Goal: Task Accomplishment & Management: Manage account settings

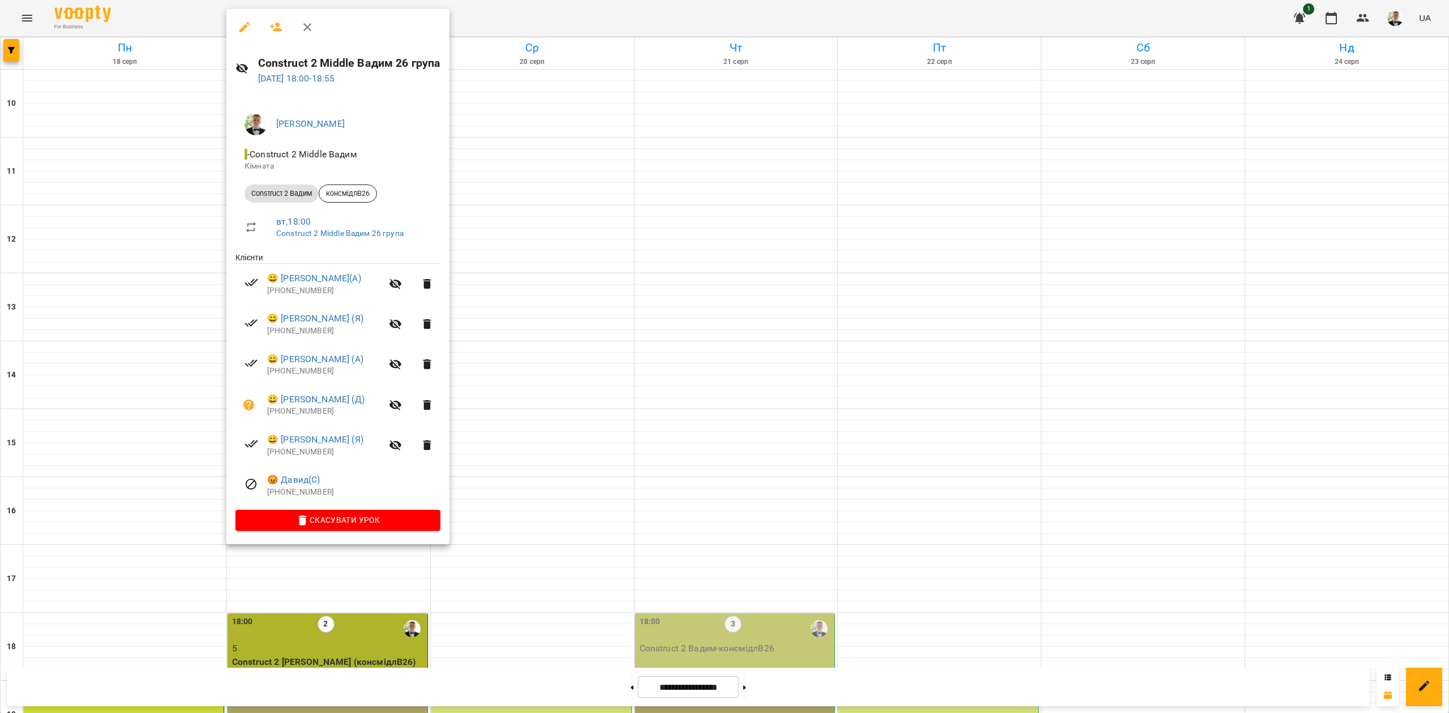
scroll to position [290, 0]
click at [630, 209] on div at bounding box center [724, 356] width 1449 height 713
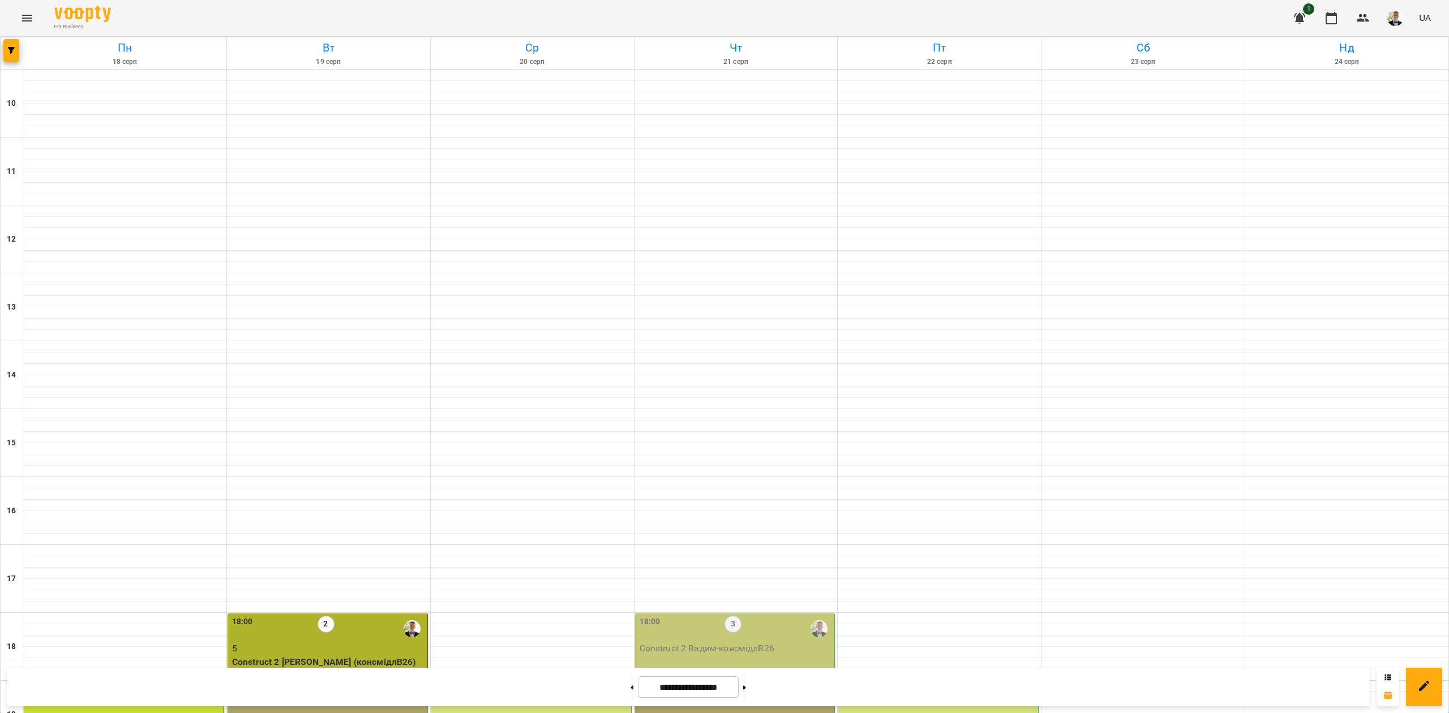
click at [324, 684] on label "8" at bounding box center [326, 692] width 17 height 17
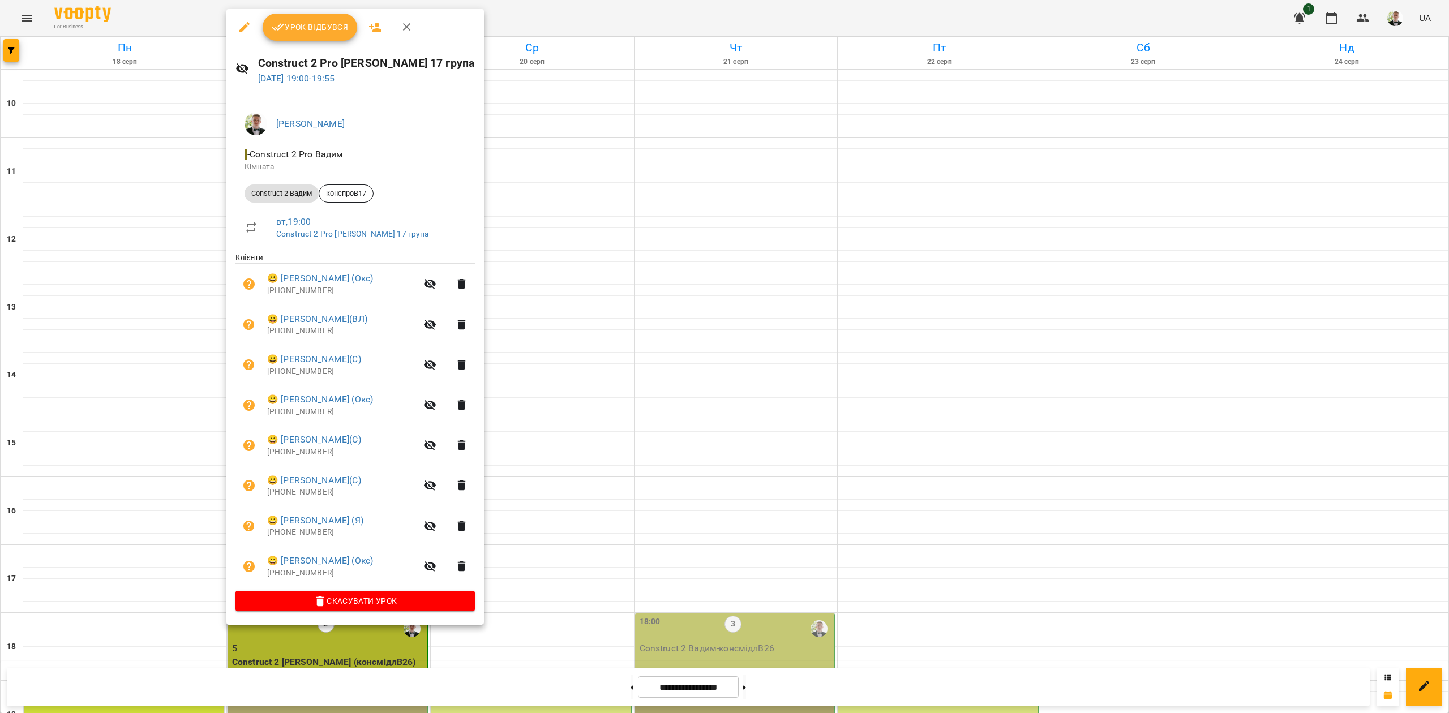
click at [319, 425] on li "😀 [PERSON_NAME] (Окс) [PHONE_NUMBER]" at bounding box center [355, 405] width 239 height 40
click at [277, 32] on icon "button" at bounding box center [279, 27] width 14 height 14
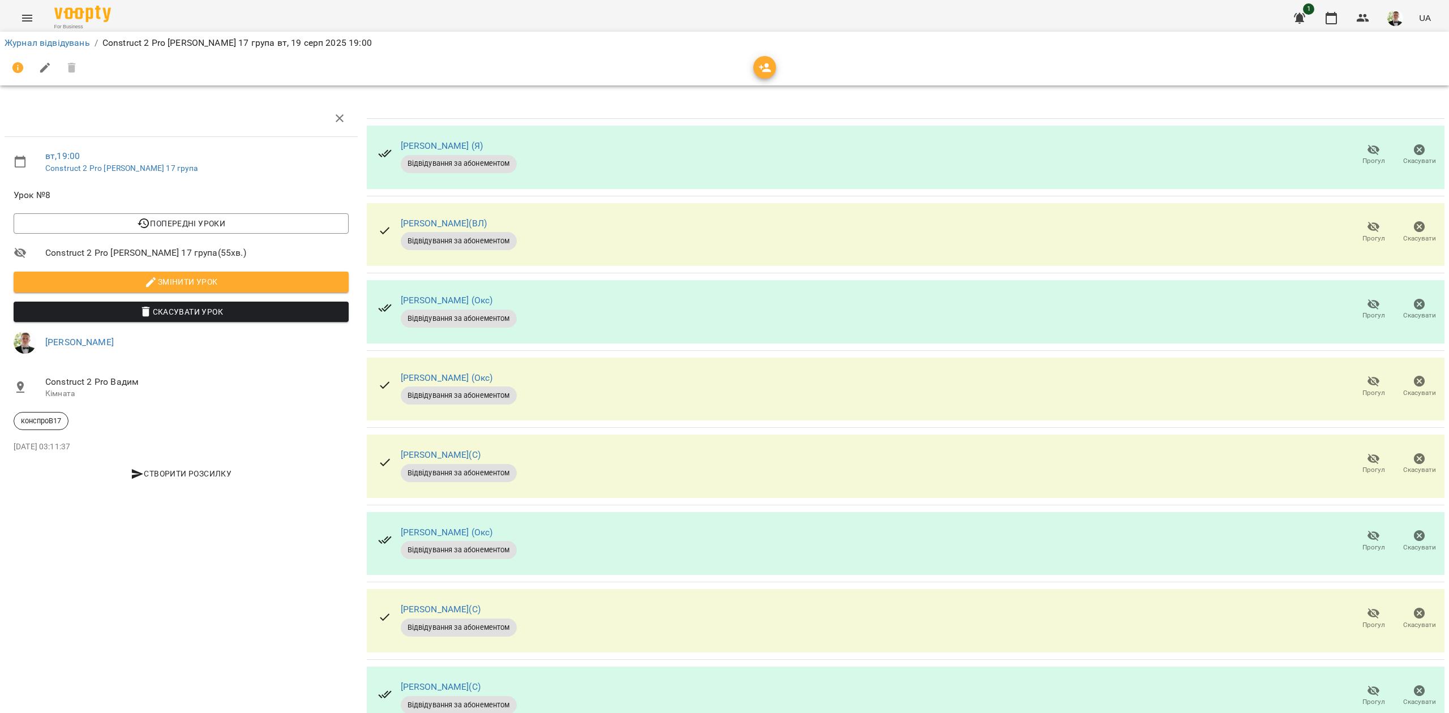
scroll to position [46, 0]
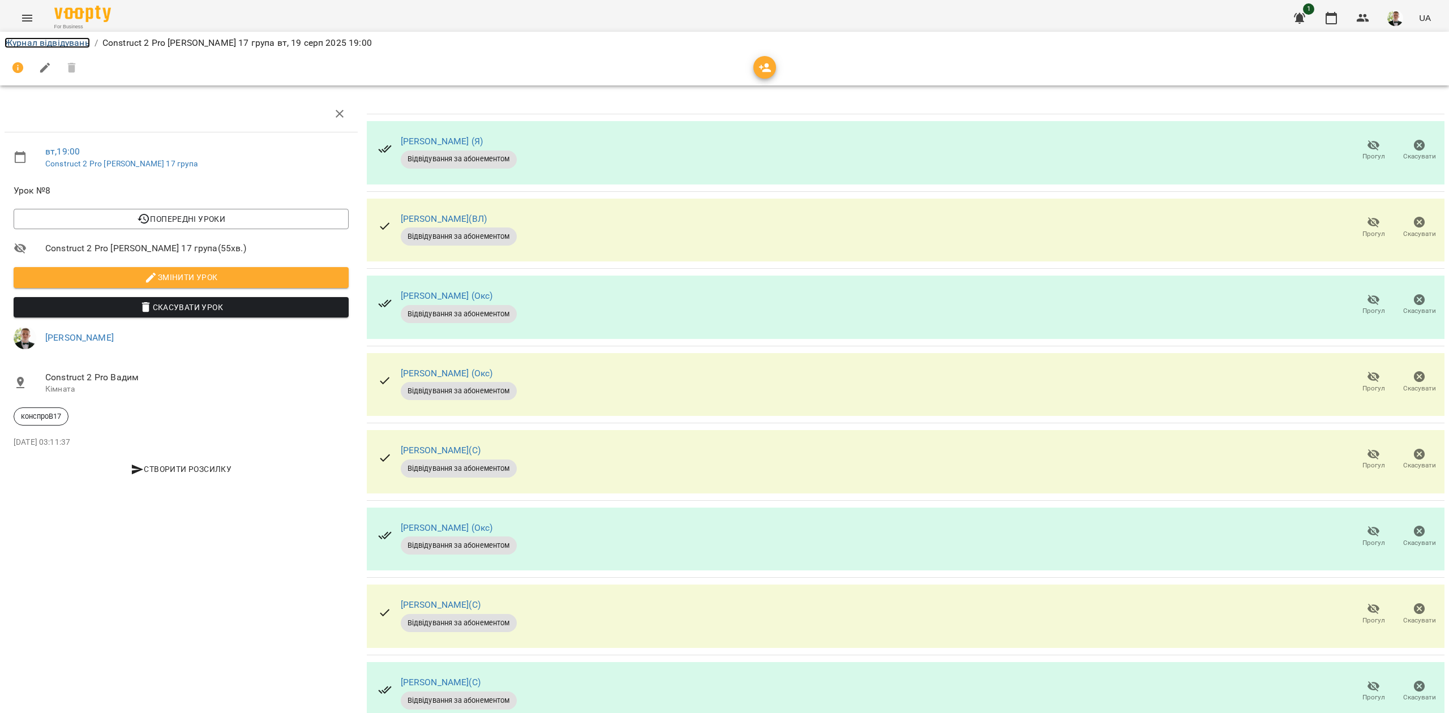
click at [25, 46] on link "Журнал відвідувань" at bounding box center [47, 42] width 85 height 11
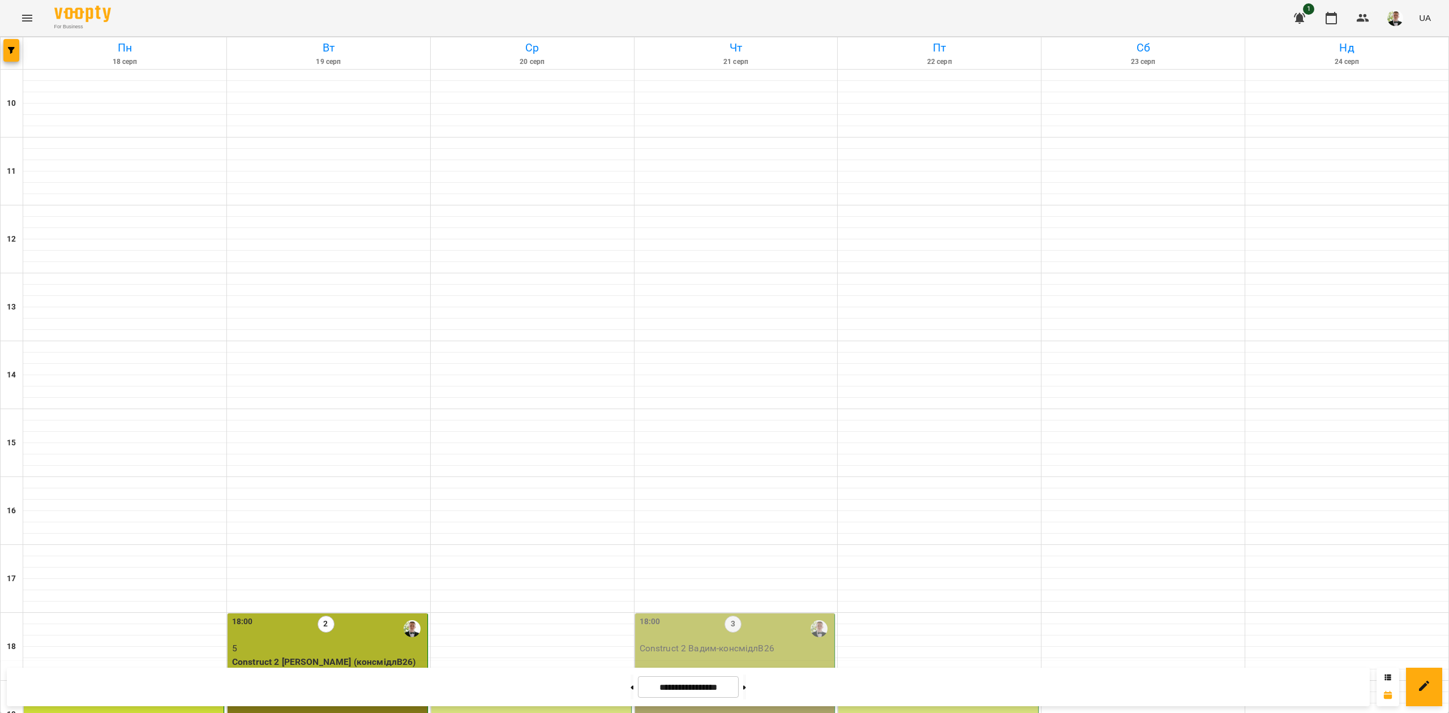
scroll to position [290, 0]
click at [354, 684] on div "19:00 8" at bounding box center [328, 697] width 193 height 26
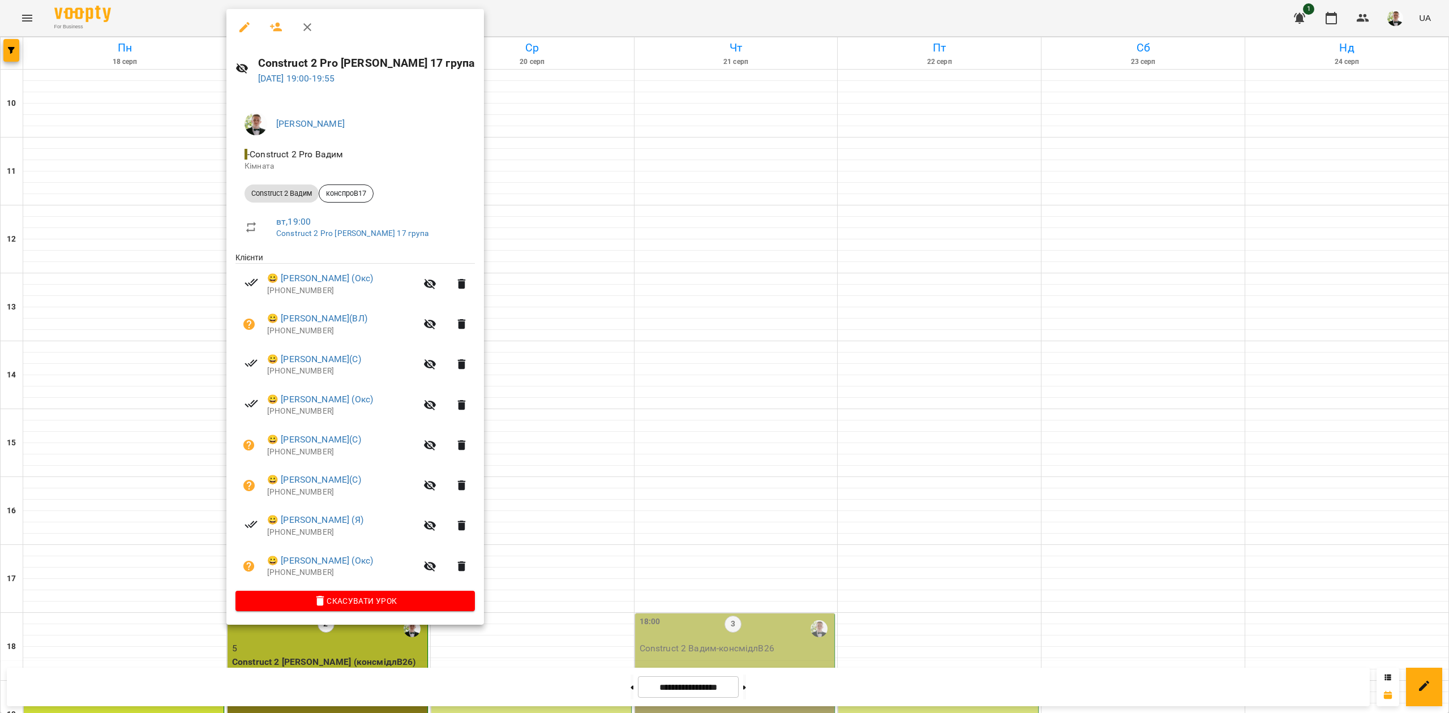
click at [605, 123] on div at bounding box center [724, 356] width 1449 height 713
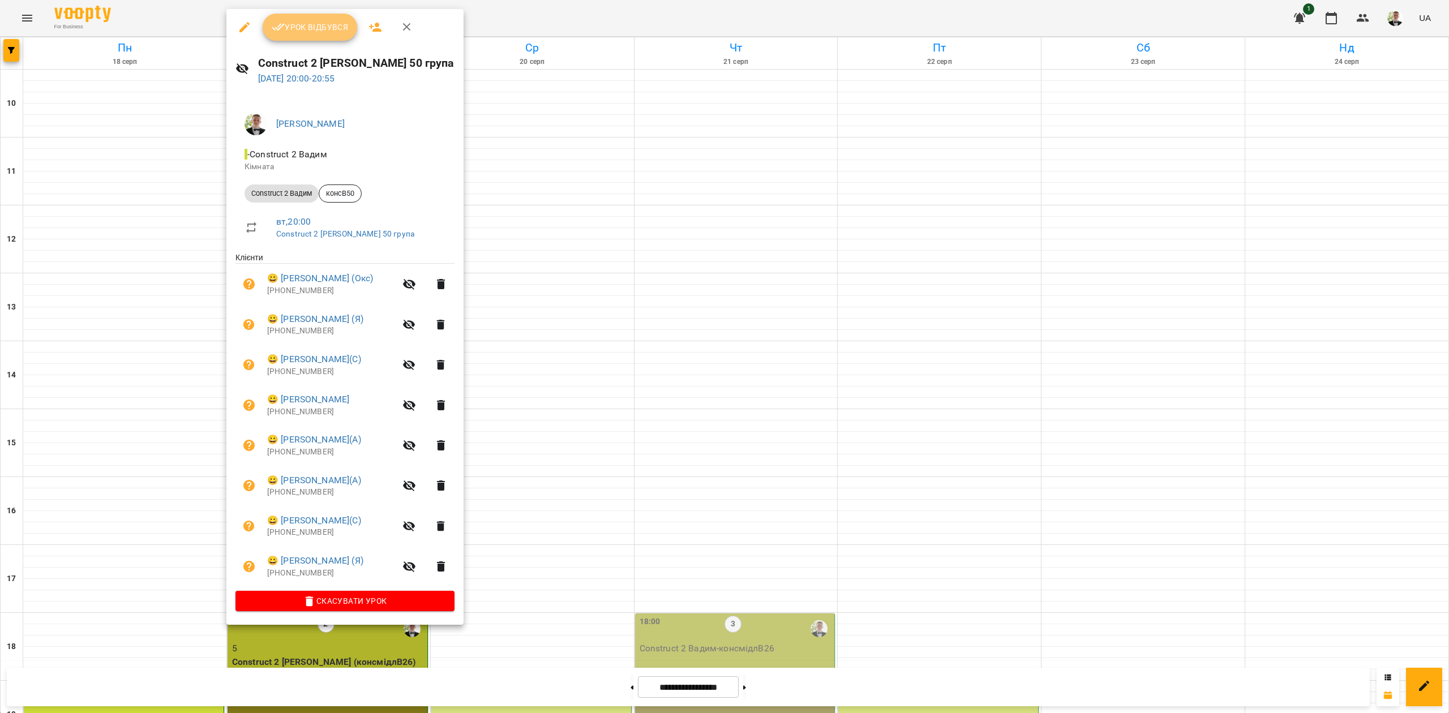
click at [327, 31] on span "Урок відбувся" at bounding box center [310, 27] width 77 height 14
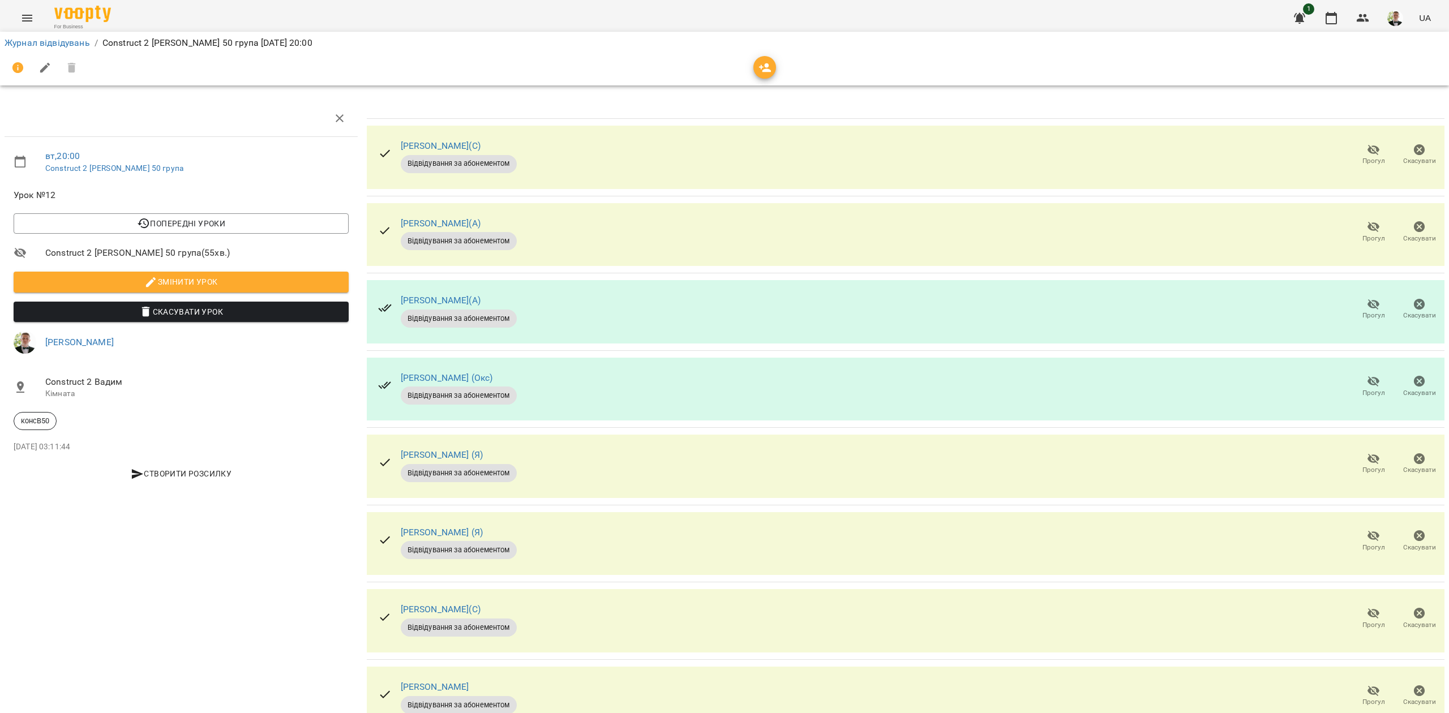
scroll to position [46, 0]
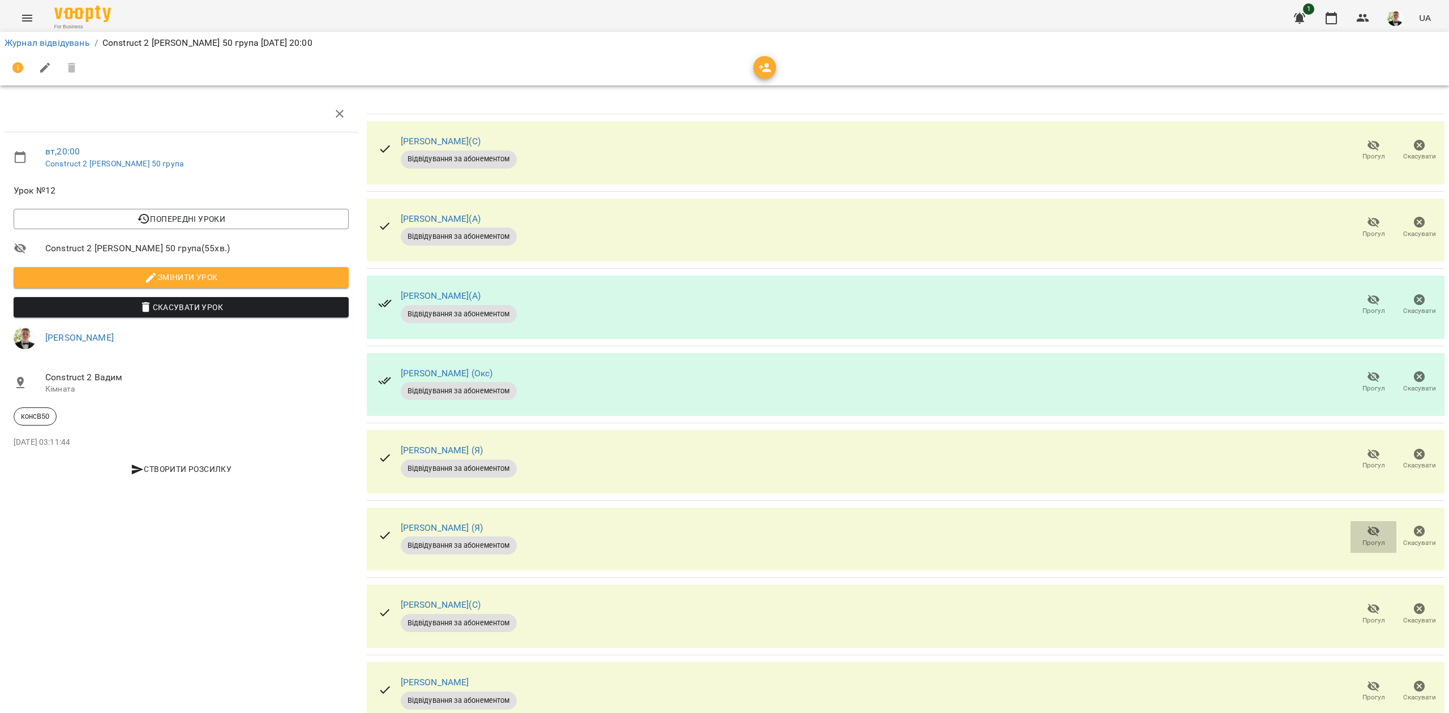
click at [1367, 525] on icon "button" at bounding box center [1374, 532] width 14 height 14
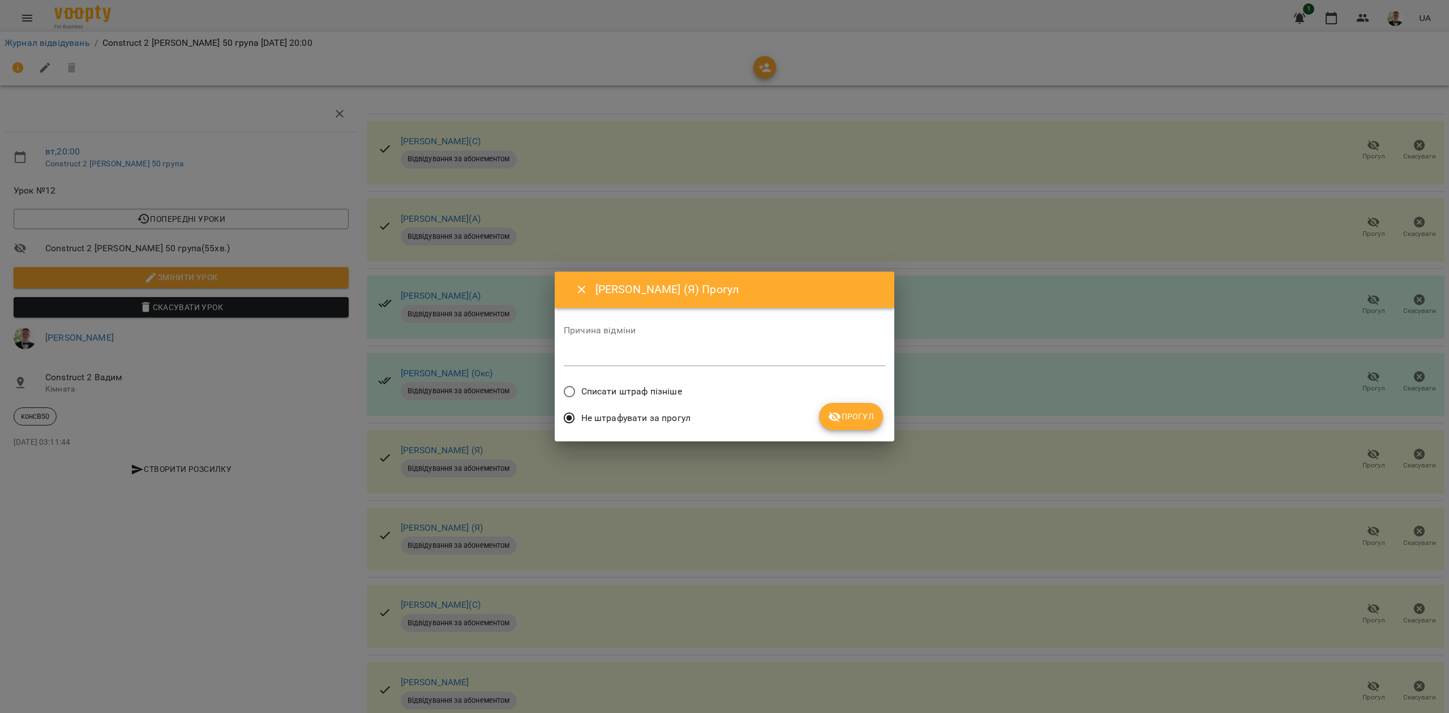
click at [607, 375] on div "Причина відміни *" at bounding box center [725, 348] width 322 height 63
click at [634, 393] on span "Списати штраф пізніше" at bounding box center [631, 392] width 101 height 14
click at [825, 418] on button "Прогул" at bounding box center [851, 416] width 64 height 27
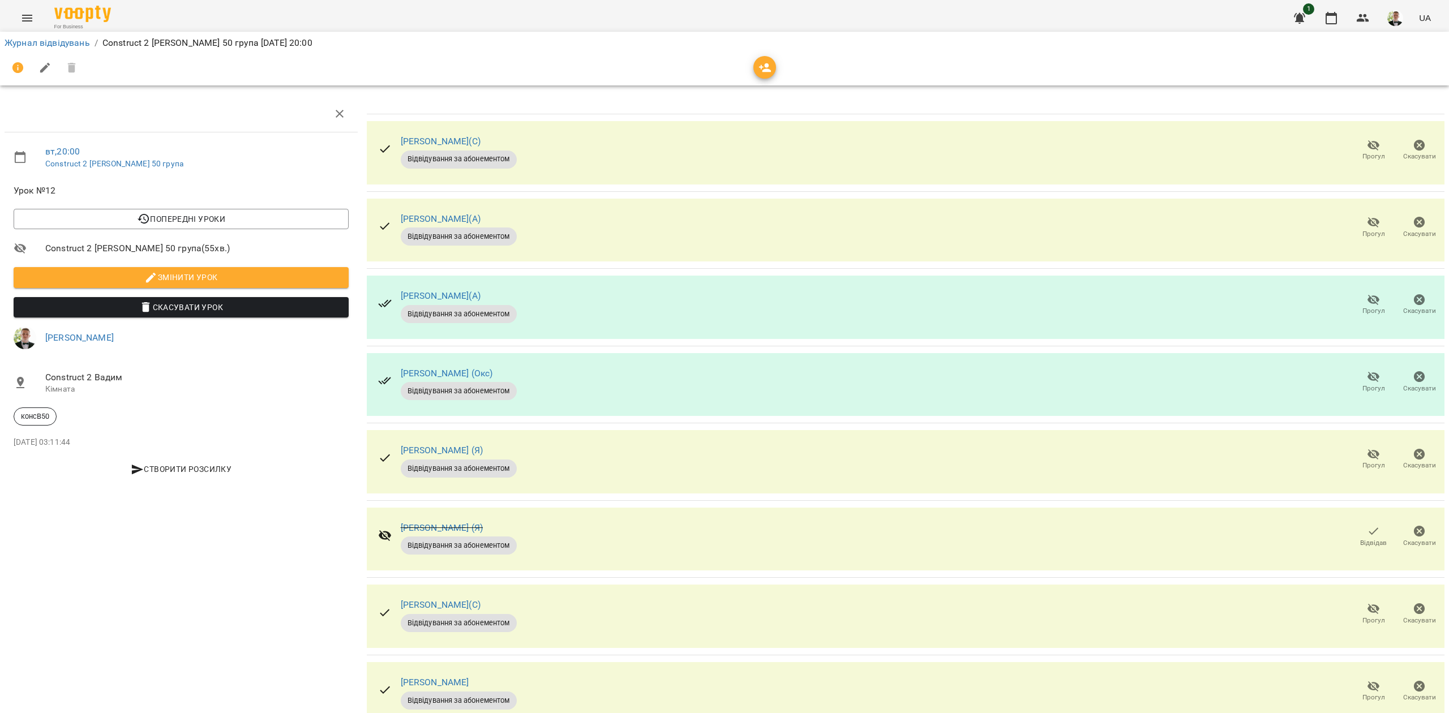
click at [1362, 538] on span "Відвідав" at bounding box center [1373, 543] width 27 height 10
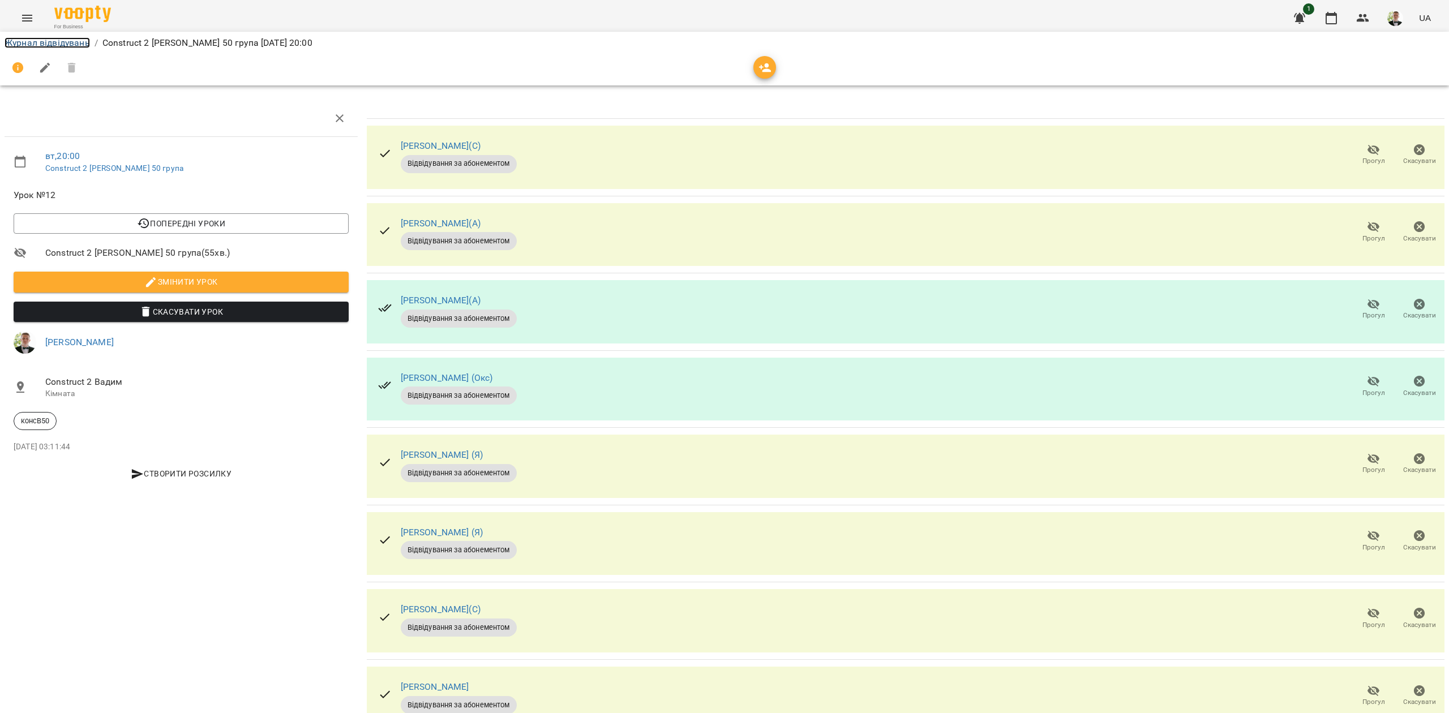
click at [62, 42] on link "Журнал відвідувань" at bounding box center [47, 42] width 85 height 11
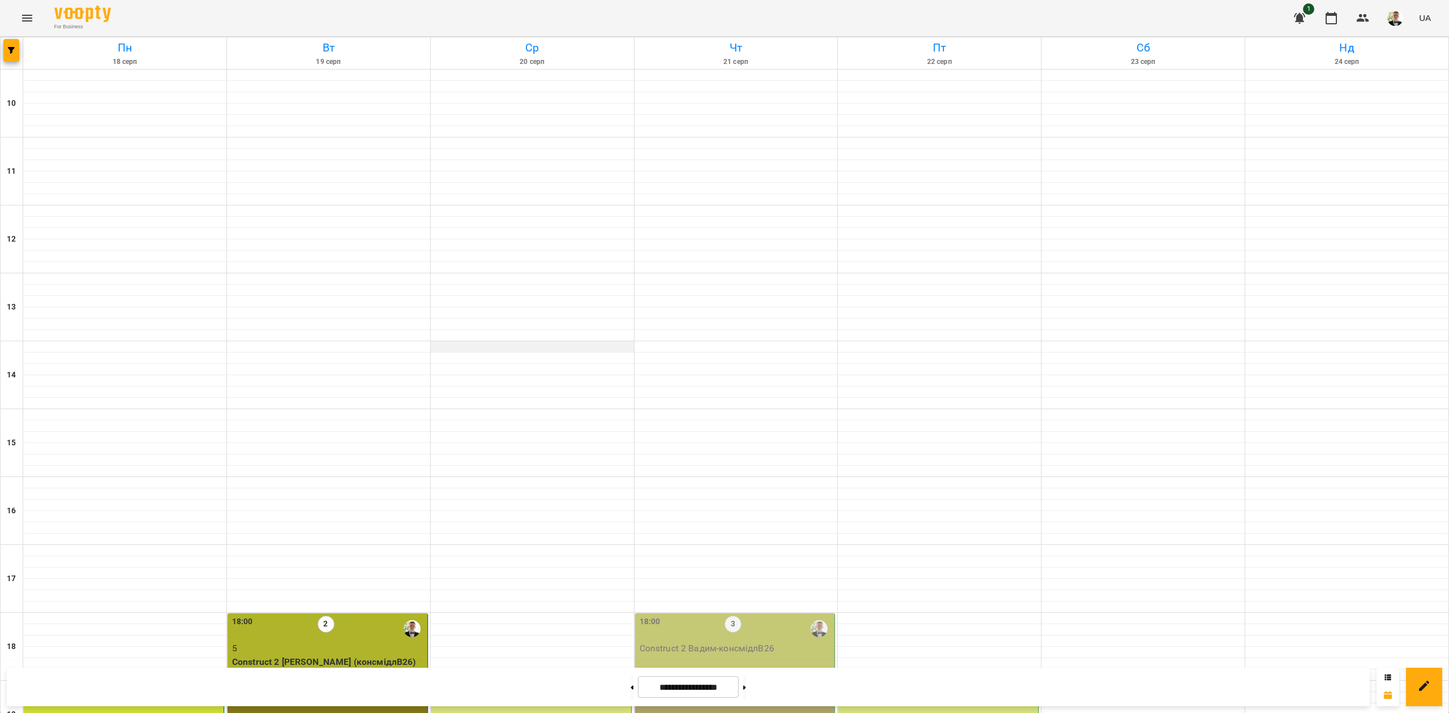
scroll to position [290, 0]
